Goal: Task Accomplishment & Management: Manage account settings

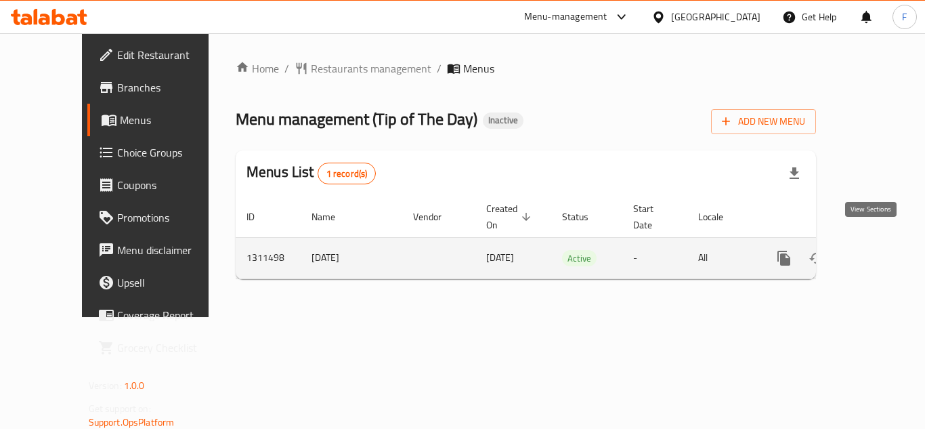
click at [875, 252] on icon "enhanced table" at bounding box center [881, 258] width 12 height 12
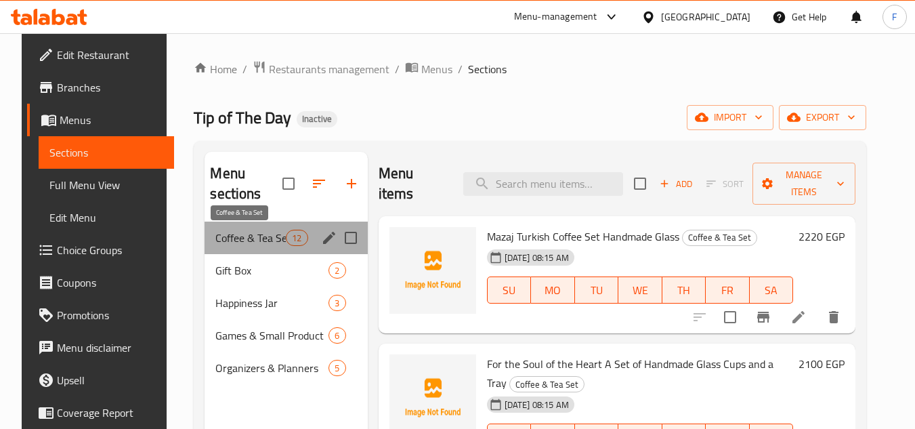
click at [243, 235] on span "Coffee & Tea Set" at bounding box center [250, 238] width 70 height 16
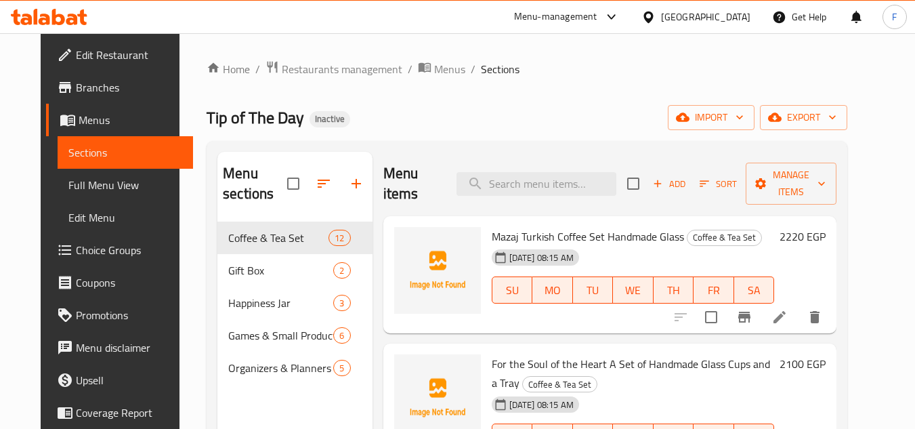
click at [535, 235] on span "Mazaj Turkish Coffee Set Handmade Glass" at bounding box center [588, 236] width 192 height 20
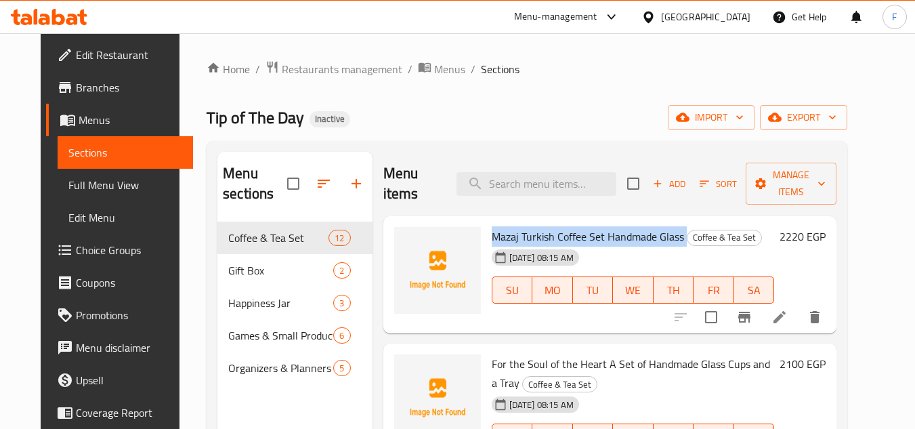
click at [535, 235] on span "Mazaj Turkish Coffee Set Handmade Glass" at bounding box center [588, 236] width 192 height 20
click at [787, 315] on icon at bounding box center [779, 317] width 16 height 16
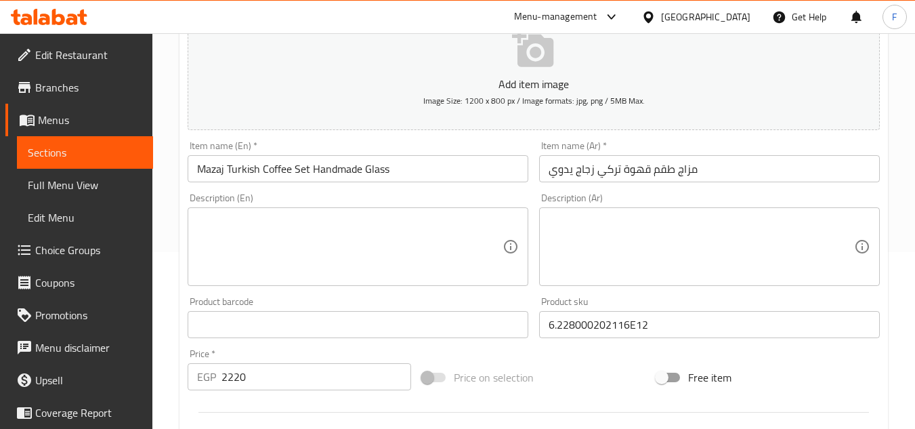
scroll to position [135, 0]
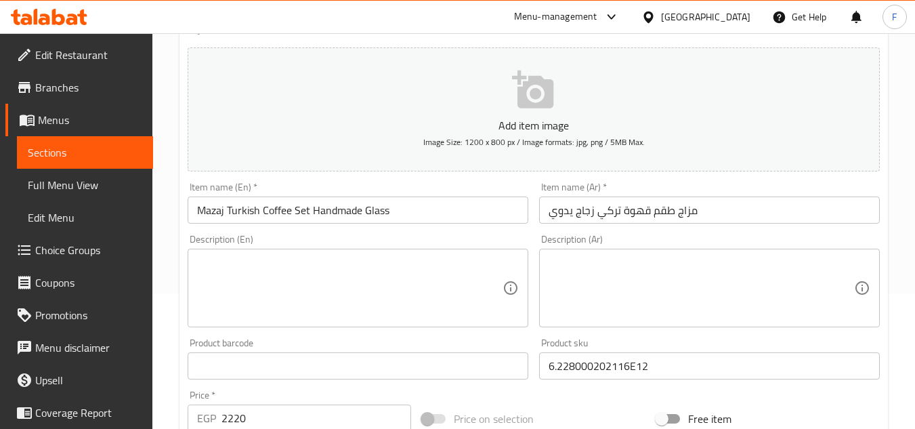
click at [331, 274] on textarea at bounding box center [349, 288] width 305 height 64
click at [219, 269] on textarea at bounding box center [349, 288] width 305 height 64
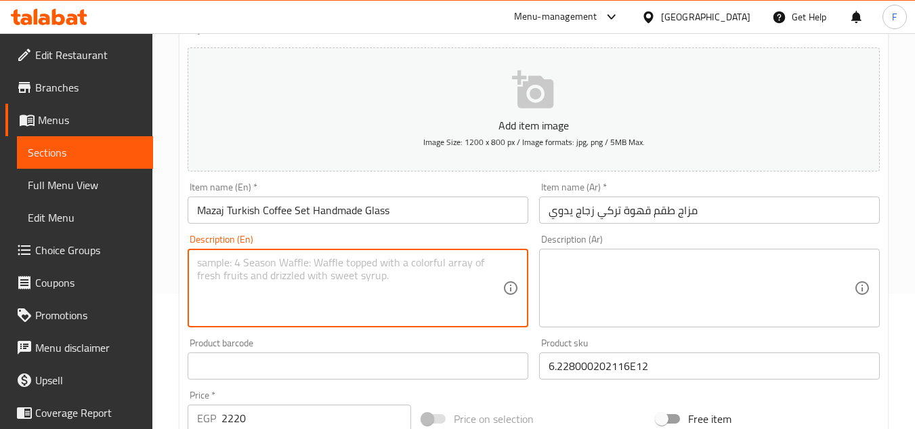
paste textarea ""Our best selling product “Mazaj” is portable to take anywhere and make coffee …"
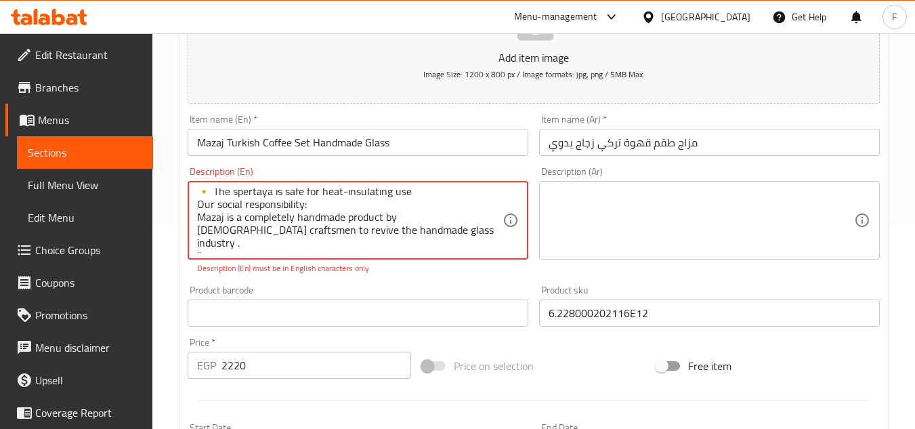
scroll to position [0, 0]
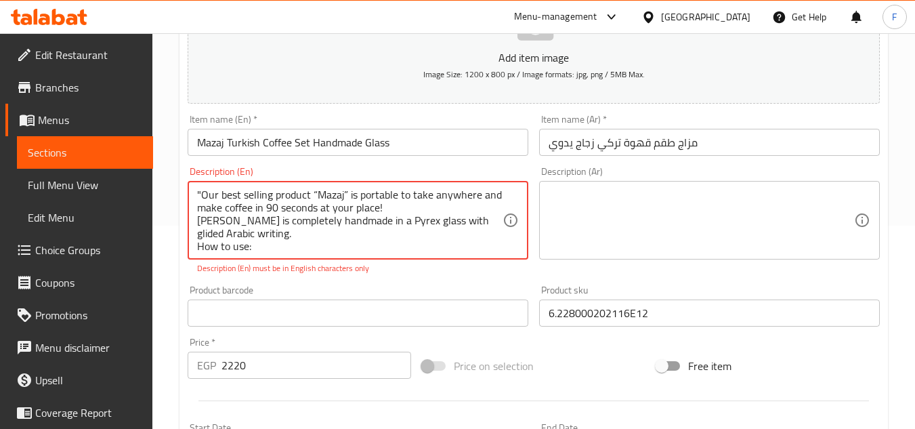
drag, startPoint x: 353, startPoint y: 234, endPoint x: 104, endPoint y: 145, distance: 264.7
click at [104, 145] on div "Edit Restaurant Branches Menus Sections Full Menu View Edit Menu Choice Groups …" at bounding box center [457, 299] width 915 height 938
paste textarea ""Contains: 🔸Beechwood tray carved on it “Re7et el ahwa wa7daha Mazaj. ” in Arab…"
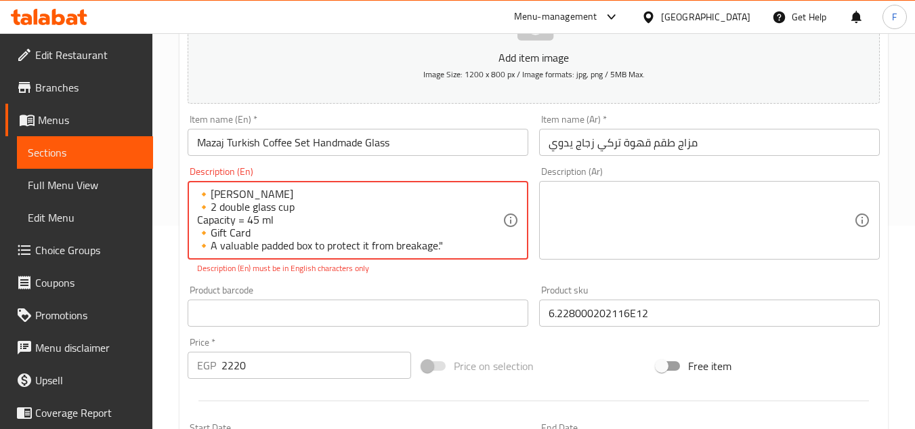
scroll to position [312, 0]
type textarea ""Our best selling product “Mazaj” is portable to take anywhere and make coffee …"
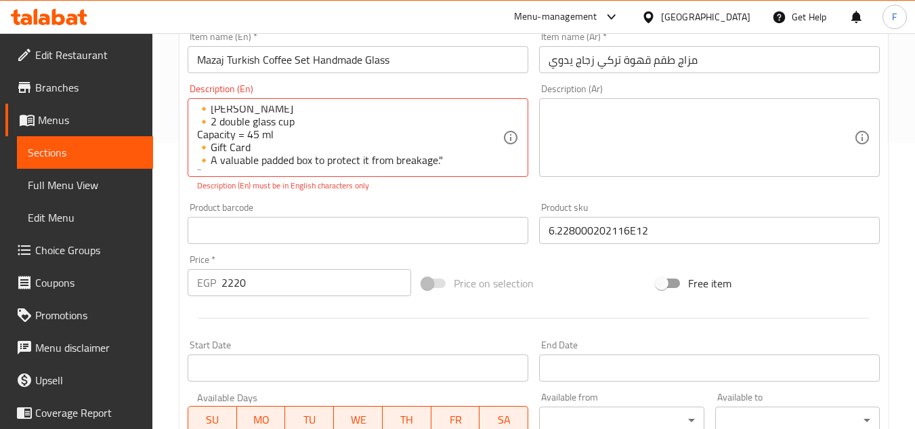
scroll to position [339, 0]
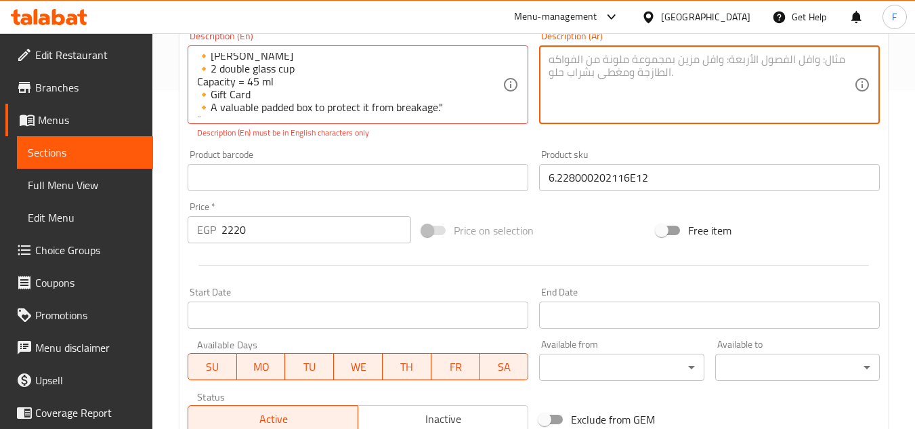
click at [607, 91] on textarea at bounding box center [700, 85] width 305 height 64
paste textarea "loremi dolors ametًc "adip" eli seddo، eiusm tempori utl etdol mag، aliqua enim…"
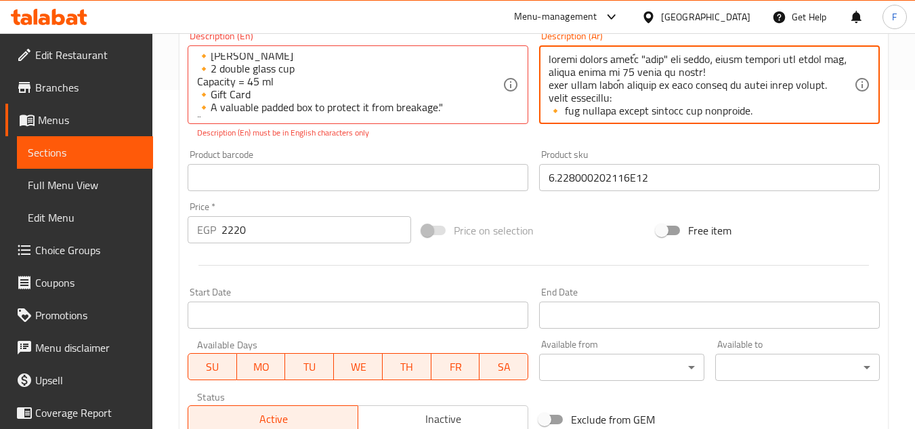
scroll to position [299, 0]
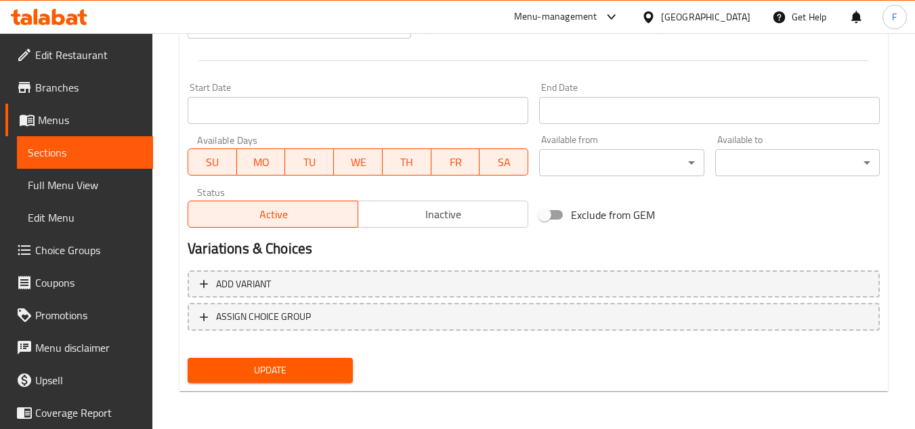
type textarea "loremi dolors ametًc "adip" eli seddo، eiusm tempori utl etdol mag، aliqua enim…"
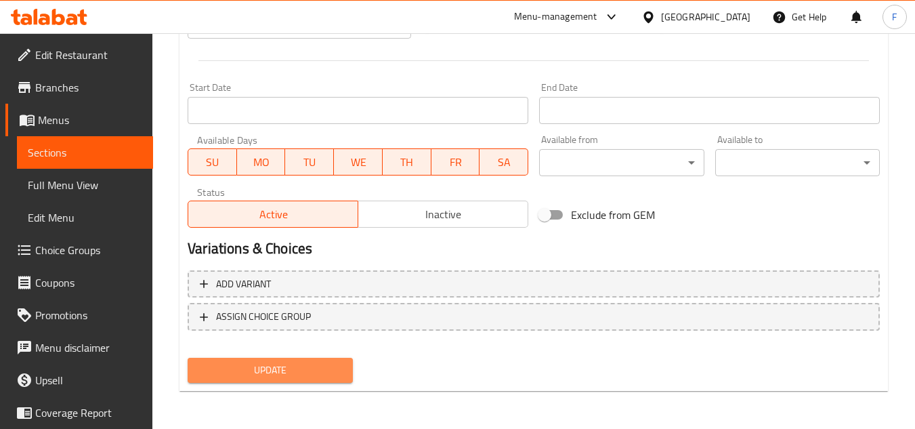
click at [300, 381] on button "Update" at bounding box center [270, 369] width 165 height 25
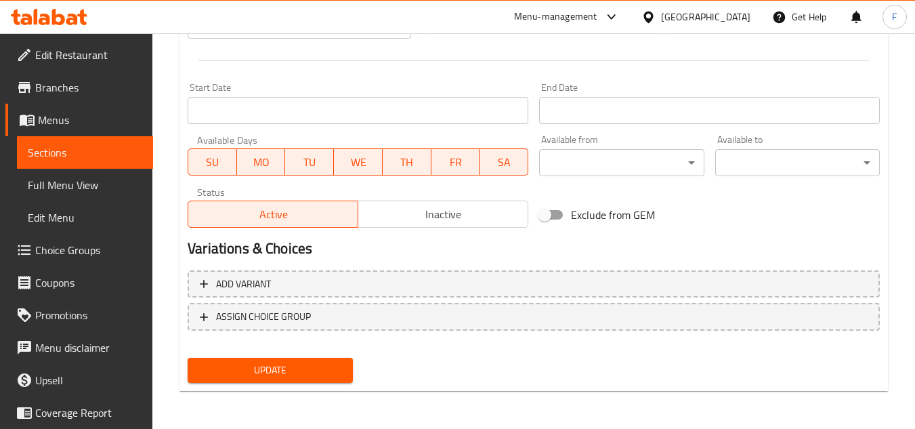
type textarea ""Our best selling product “Mazaj” is portable to take anywhere and make coffee …"
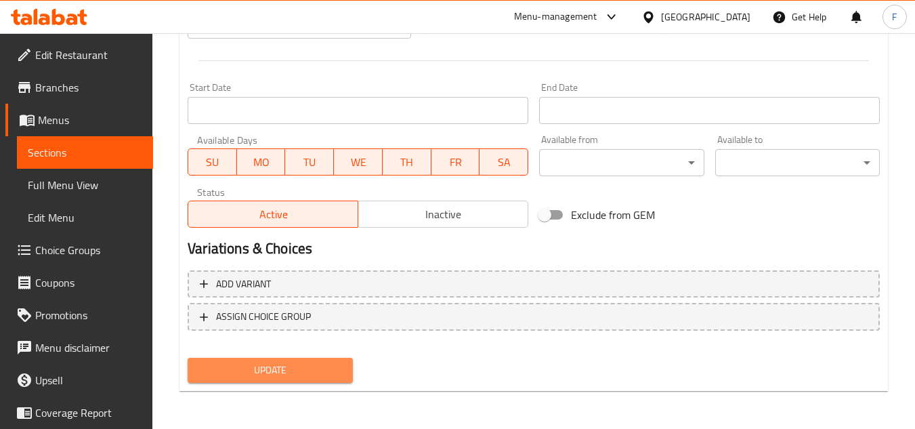
click at [269, 366] on span "Update" at bounding box center [269, 370] width 143 height 17
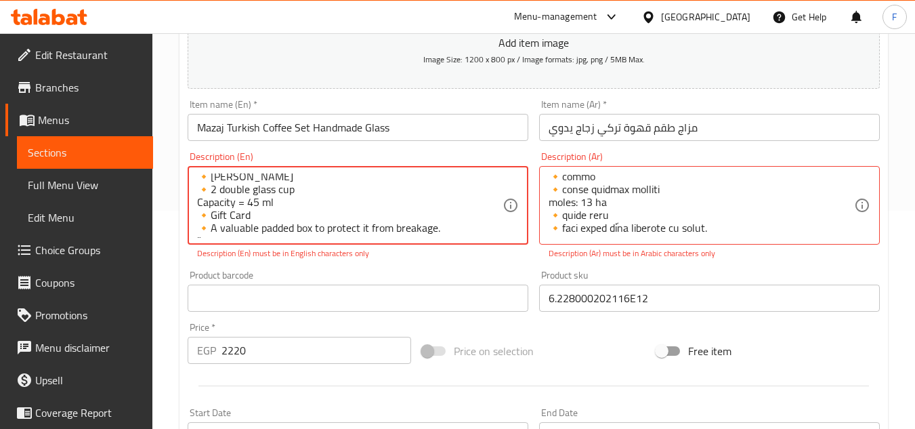
click at [442, 213] on textarea ""Our best selling product “Mazaj” is portable to take anywhere and make coffee …" at bounding box center [349, 205] width 305 height 64
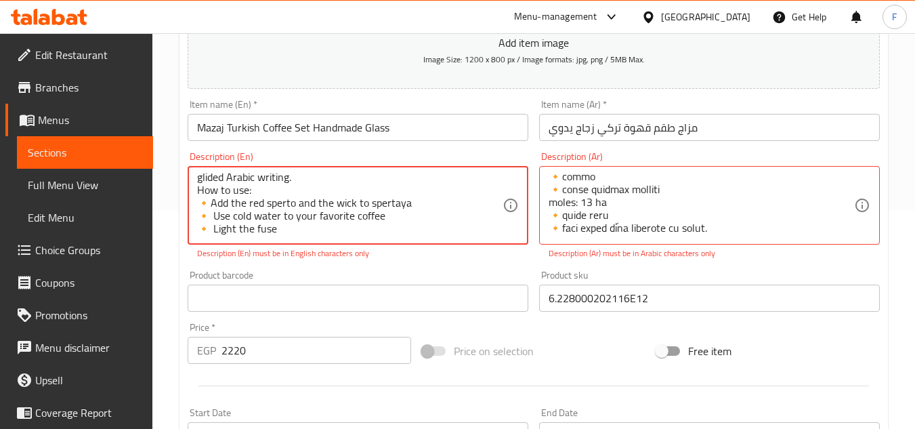
scroll to position [0, 0]
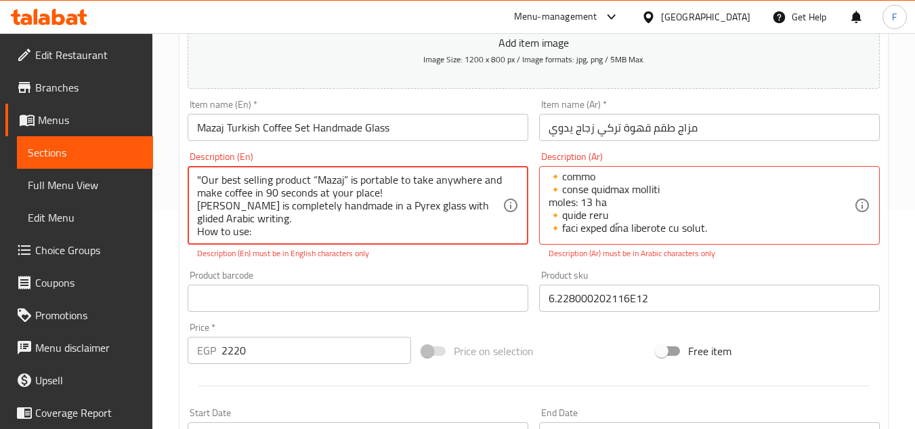
click at [299, 192] on textarea ""Our best selling product “Mazaj” is portable to take anywhere and make coffee …" at bounding box center [349, 205] width 305 height 64
click at [201, 175] on textarea ""Our best selling product “Mazaj” is portable to take anywhere and make coffee …" at bounding box center [349, 205] width 305 height 64
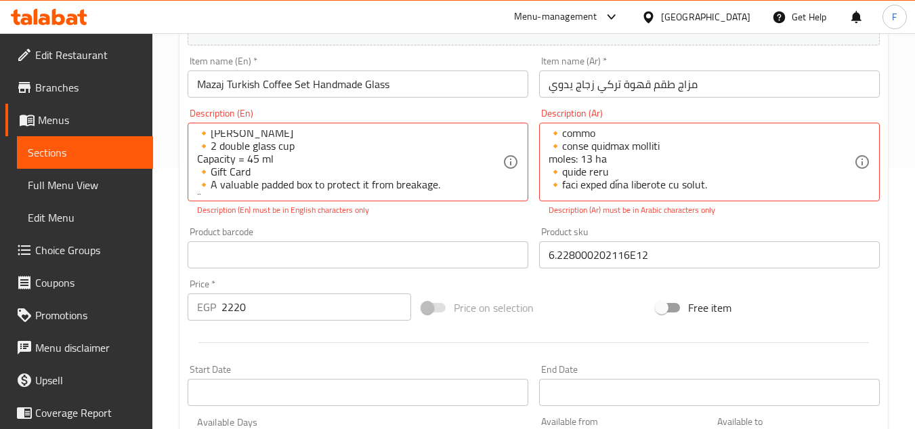
scroll to position [286, 0]
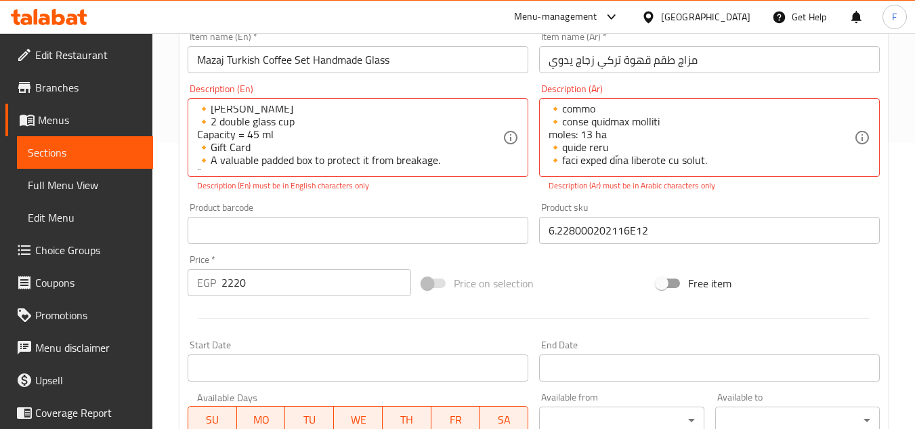
click at [402, 148] on textarea ""Our best selling product “Mazaj” is portable to take anywhere and make coffee …" at bounding box center [349, 138] width 305 height 64
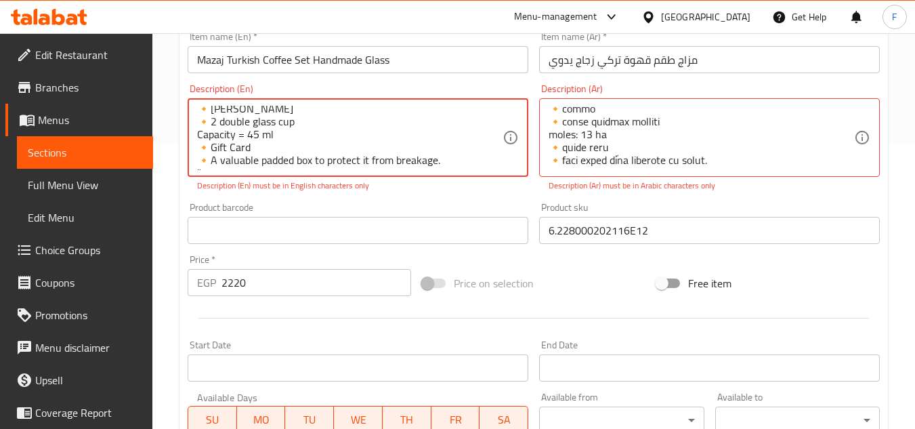
click at [479, 146] on textarea ""Our best selling product “Mazaj” is portable to take anywhere and make coffee …" at bounding box center [349, 138] width 305 height 64
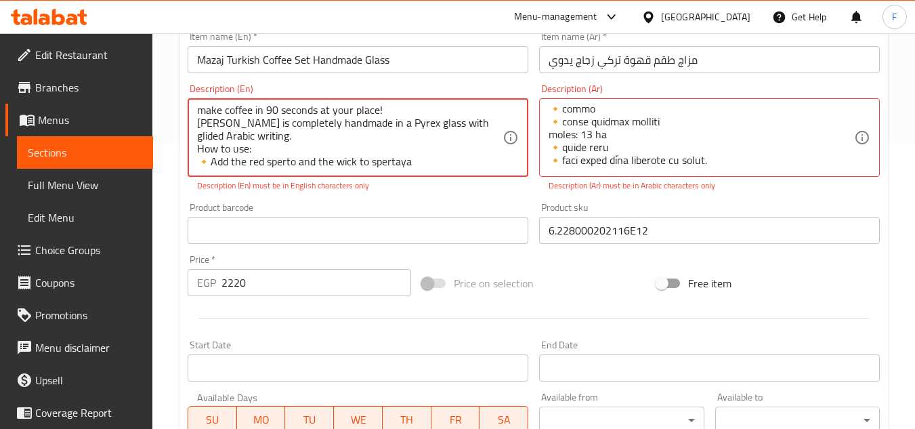
scroll to position [312, 0]
